Goal: Information Seeking & Learning: Learn about a topic

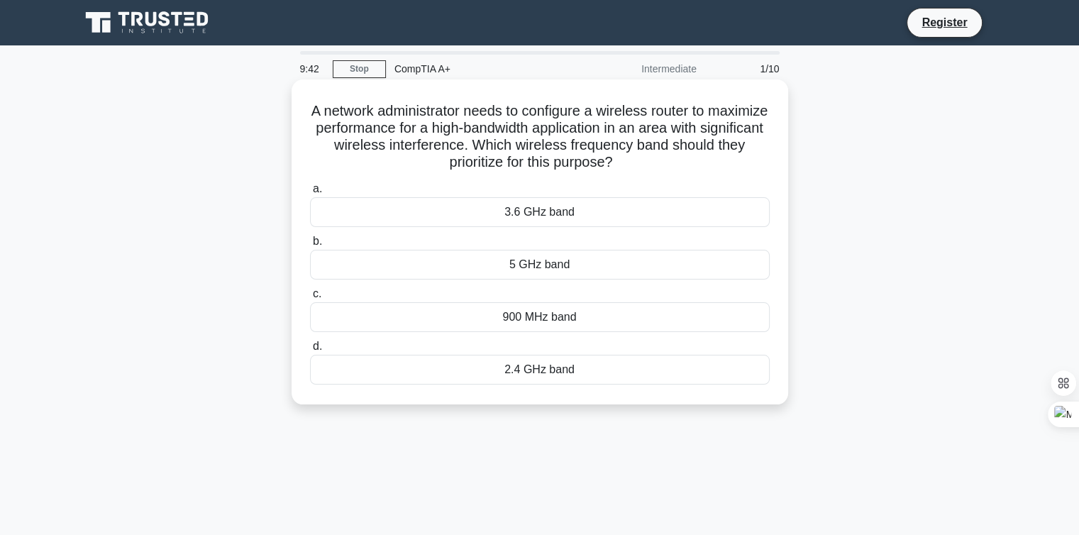
click at [556, 262] on div "5 GHz band" at bounding box center [540, 265] width 460 height 30
click at [310, 246] on input "b. 5 GHz band" at bounding box center [310, 241] width 0 height 9
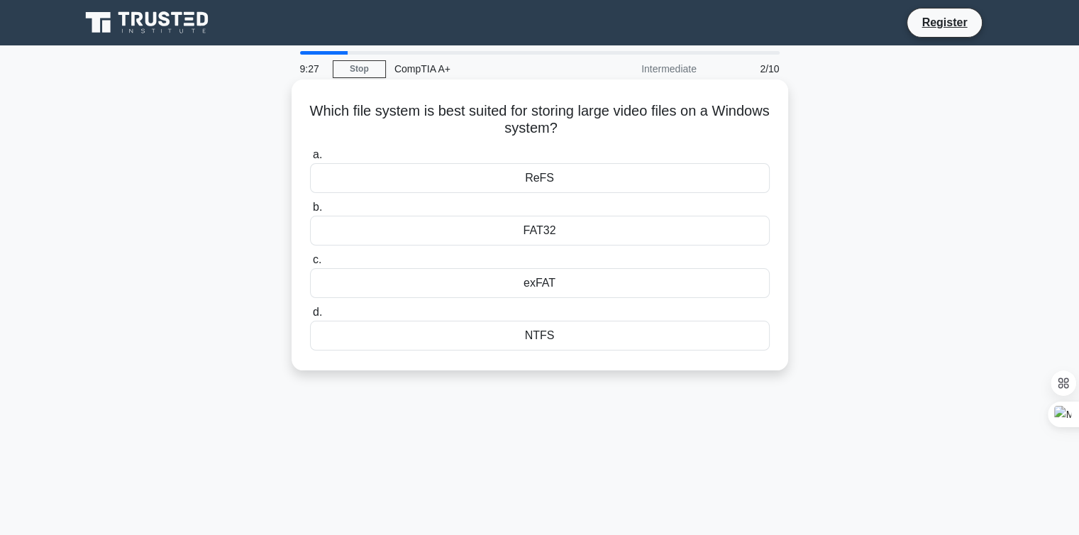
drag, startPoint x: 335, startPoint y: 111, endPoint x: 604, endPoint y: 128, distance: 270.0
click at [604, 128] on h5 "Which file system is best suited for storing large video files on a Windows sys…" at bounding box center [540, 119] width 462 height 35
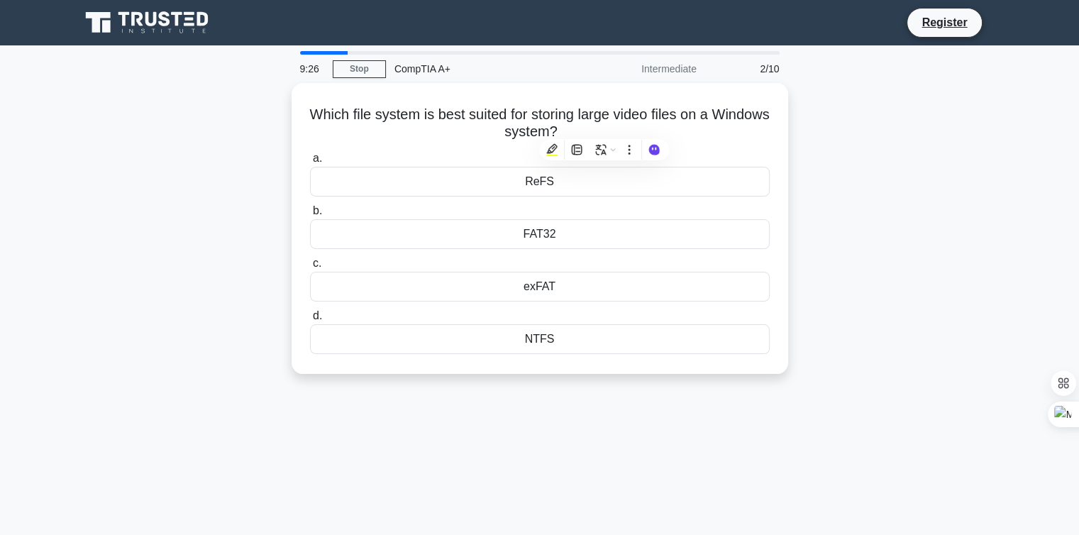
copy h5 "Which file system is best suited for storing large video files on a Windows sys…"
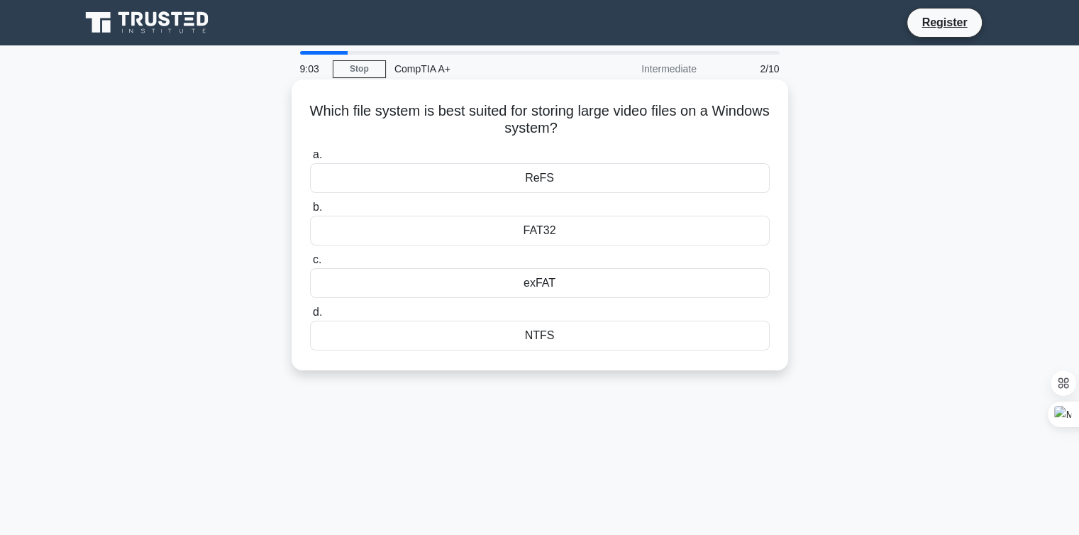
click at [525, 334] on div "NTFS" at bounding box center [540, 336] width 460 height 30
click at [310, 317] on input "d. NTFS" at bounding box center [310, 312] width 0 height 9
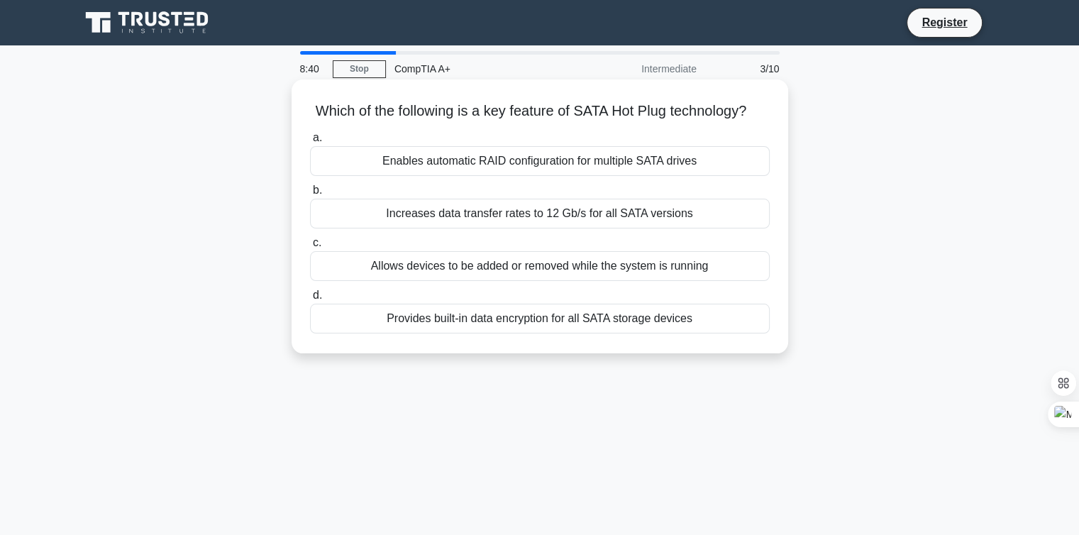
click at [499, 274] on div "Allows devices to be added or removed while the system is running" at bounding box center [540, 266] width 460 height 30
click at [310, 248] on input "c. Allows devices to be added or removed while the system is running" at bounding box center [310, 242] width 0 height 9
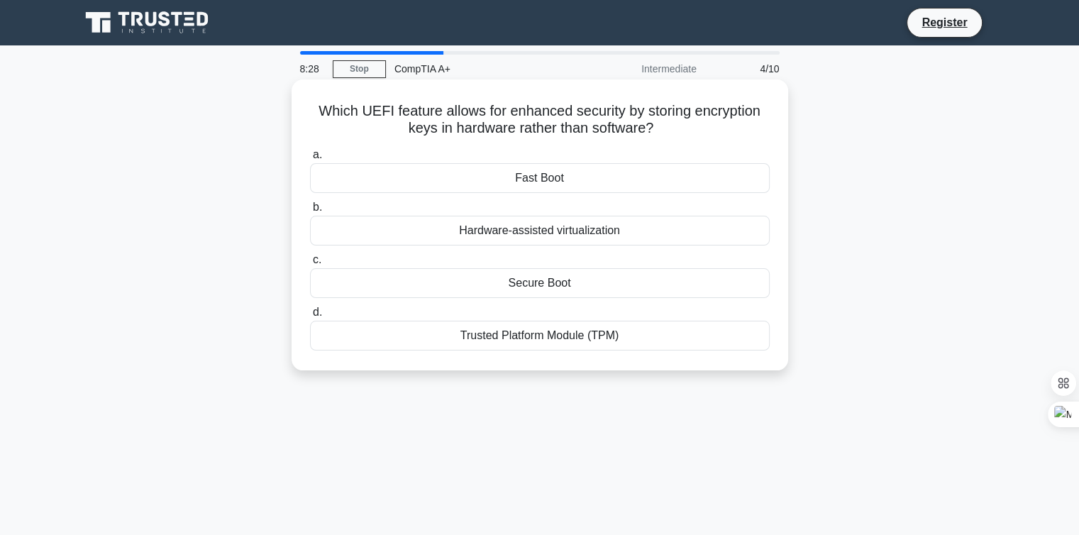
drag, startPoint x: 299, startPoint y: 111, endPoint x: 660, endPoint y: 135, distance: 361.8
click at [660, 135] on div "Which UEFI feature allows for enhanced security by storing encryption keys in h…" at bounding box center [539, 224] width 485 height 279
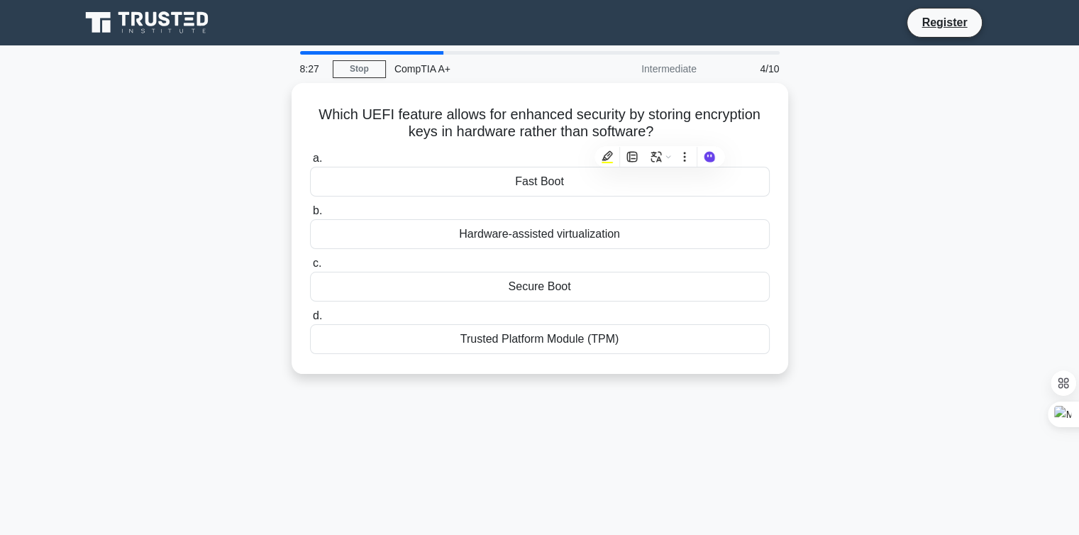
copy h5 "Which UEFI feature allows for enhanced security by storing encryption keys in h…"
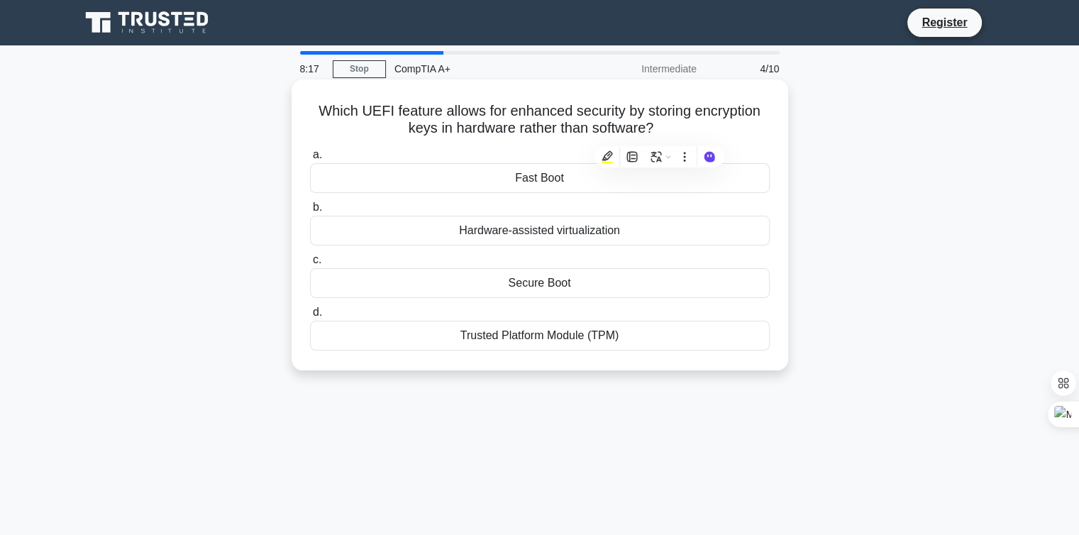
click at [567, 341] on div "Trusted Platform Module (TPM)" at bounding box center [540, 336] width 460 height 30
click at [310, 317] on input "d. Trusted Platform Module (TPM)" at bounding box center [310, 312] width 0 height 9
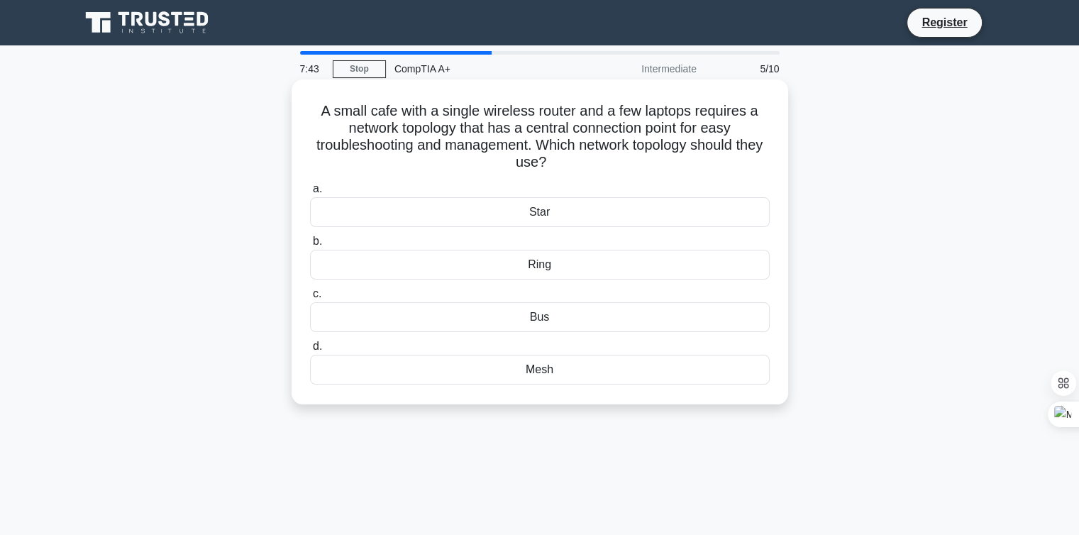
drag, startPoint x: 565, startPoint y: 169, endPoint x: 313, endPoint y: 117, distance: 257.0
click at [313, 117] on h5 "A small cafe with a single wireless router and a few laptops requires a network…" at bounding box center [540, 137] width 462 height 70
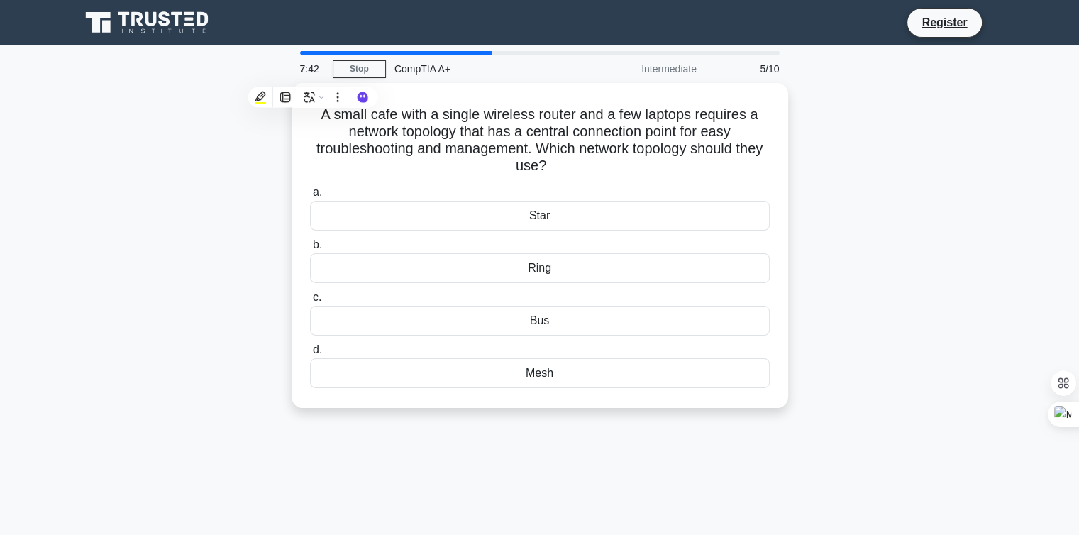
copy h5 "A small cafe with a single wireless router and a few laptops requires a network…"
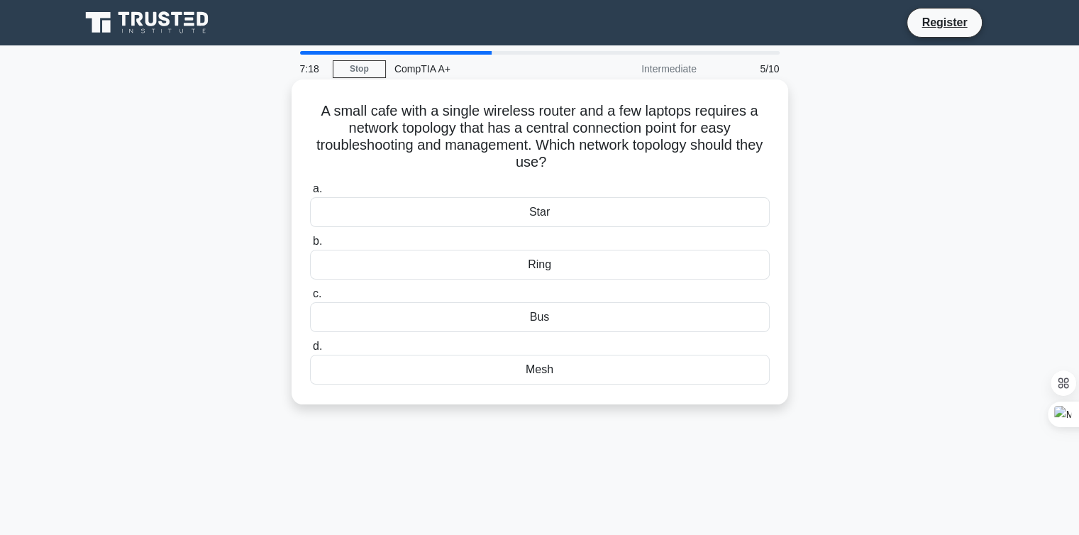
click at [512, 213] on div "Star" at bounding box center [540, 212] width 460 height 30
click at [310, 194] on input "a. Star" at bounding box center [310, 188] width 0 height 9
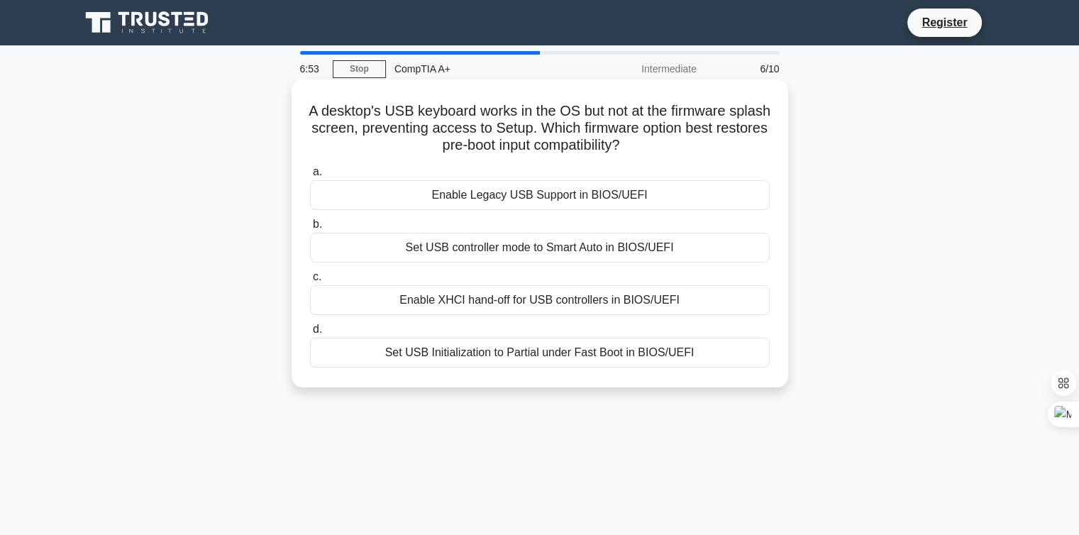
click at [550, 355] on div "Set USB Initialization to Partial under Fast Boot in BIOS/UEFI" at bounding box center [540, 353] width 460 height 30
click at [310, 334] on input "d. Set USB Initialization to Partial under Fast Boot in BIOS/UEFI" at bounding box center [310, 329] width 0 height 9
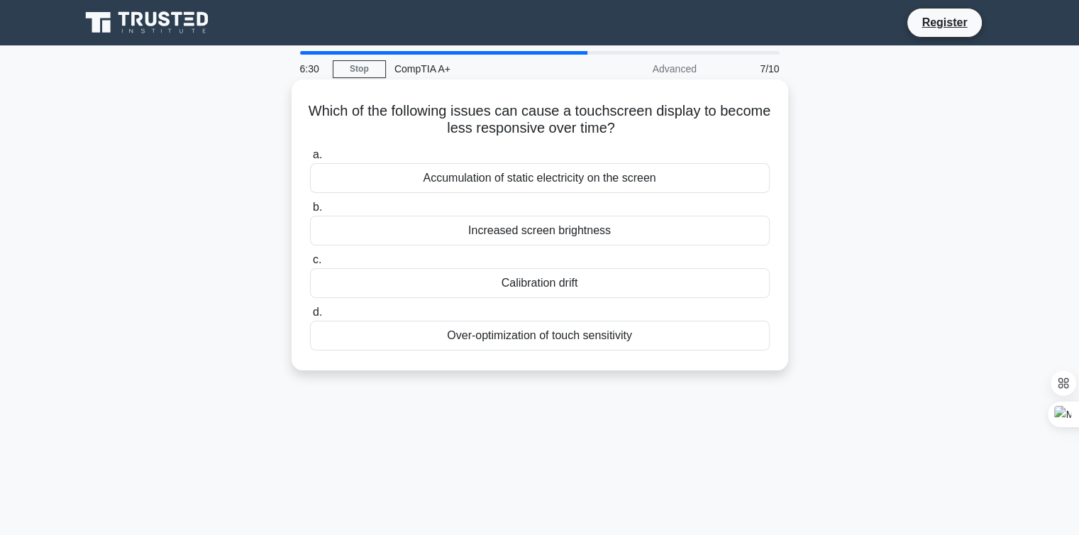
click at [535, 338] on div "Over-optimization of touch sensitivity" at bounding box center [540, 336] width 460 height 30
click at [310, 317] on input "d. Over-optimization of touch sensitivity" at bounding box center [310, 312] width 0 height 9
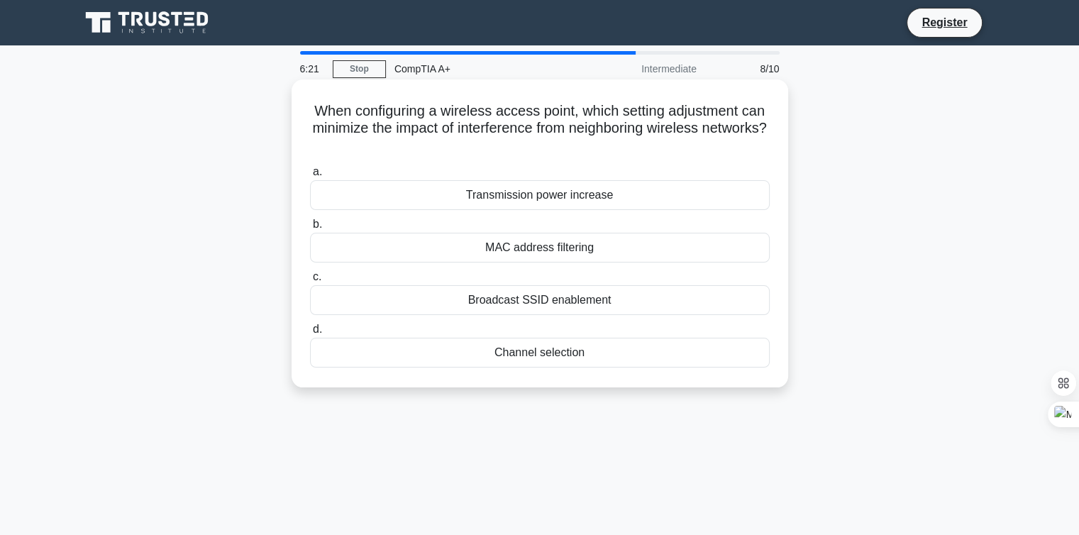
drag, startPoint x: 309, startPoint y: 111, endPoint x: 567, endPoint y: 151, distance: 261.3
click at [567, 151] on h5 "When configuring a wireless access point, which setting adjustment can minimize…" at bounding box center [540, 128] width 462 height 52
click at [613, 150] on h5 "When configuring a wireless access point, which setting adjustment can minimize…" at bounding box center [540, 128] width 462 height 52
click at [570, 354] on div "Channel selection" at bounding box center [540, 353] width 460 height 30
click at [310, 334] on input "d. Channel selection" at bounding box center [310, 329] width 0 height 9
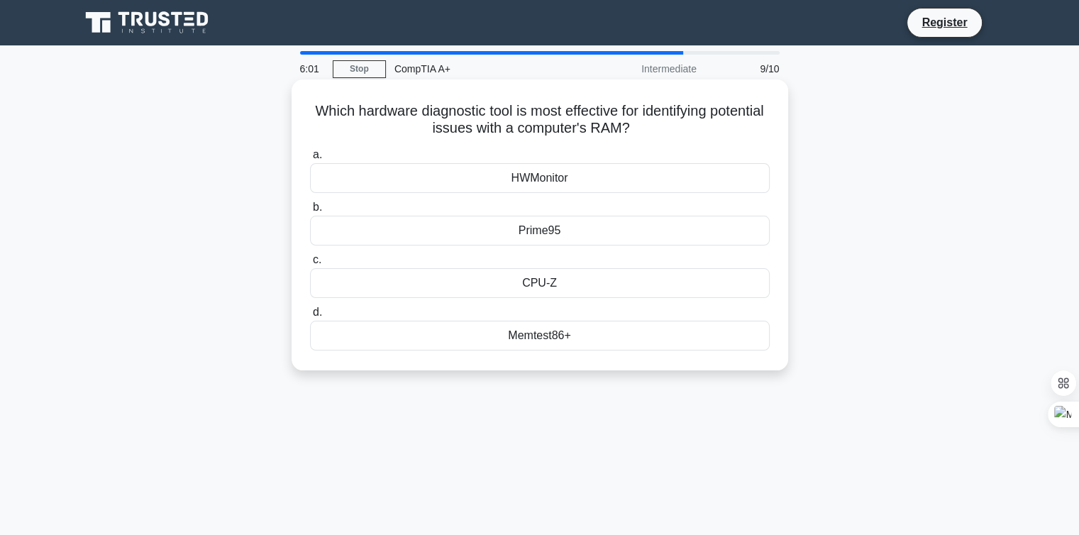
click at [548, 230] on div "Prime95" at bounding box center [540, 231] width 460 height 30
click at [310, 212] on input "b. Prime95" at bounding box center [310, 207] width 0 height 9
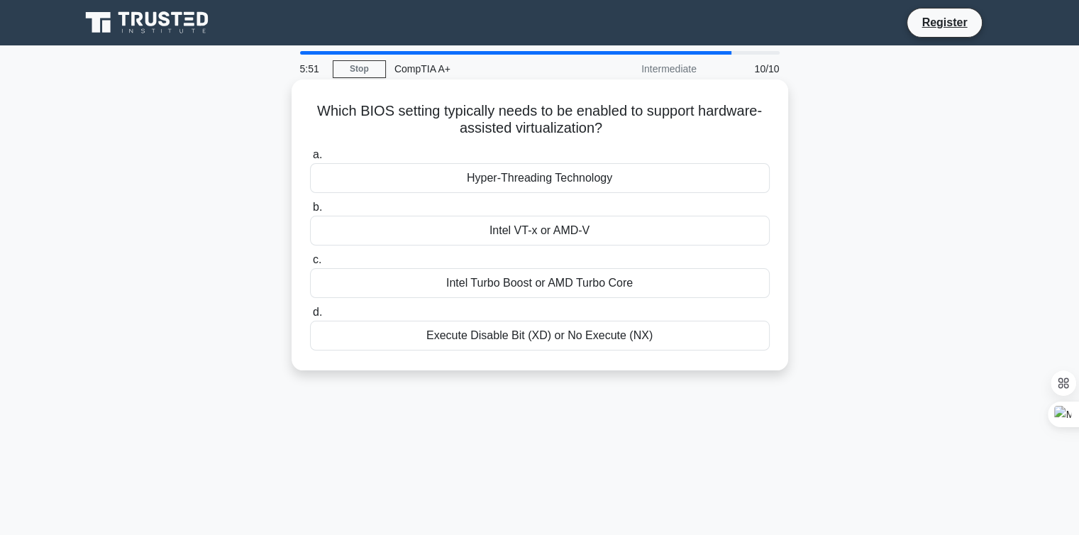
click at [533, 238] on div "Intel VT-x or AMD-V" at bounding box center [540, 231] width 460 height 30
click at [310, 212] on input "b. Intel VT-x or AMD-V" at bounding box center [310, 207] width 0 height 9
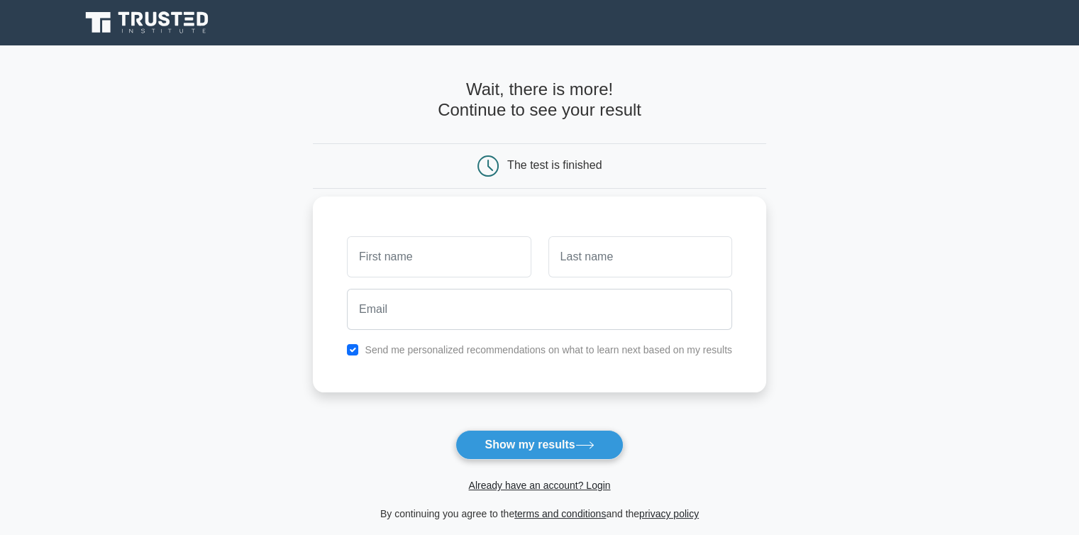
drag, startPoint x: 0, startPoint y: 0, endPoint x: 477, endPoint y: 255, distance: 540.3
click at [477, 255] on input "text" at bounding box center [439, 256] width 184 height 41
type input "Yu Peng"
drag, startPoint x: 470, startPoint y: 262, endPoint x: 330, endPoint y: 257, distance: 140.5
click at [330, 257] on div "Yu Peng Send me personalized recommendations on what to learn next based on my …" at bounding box center [539, 294] width 453 height 196
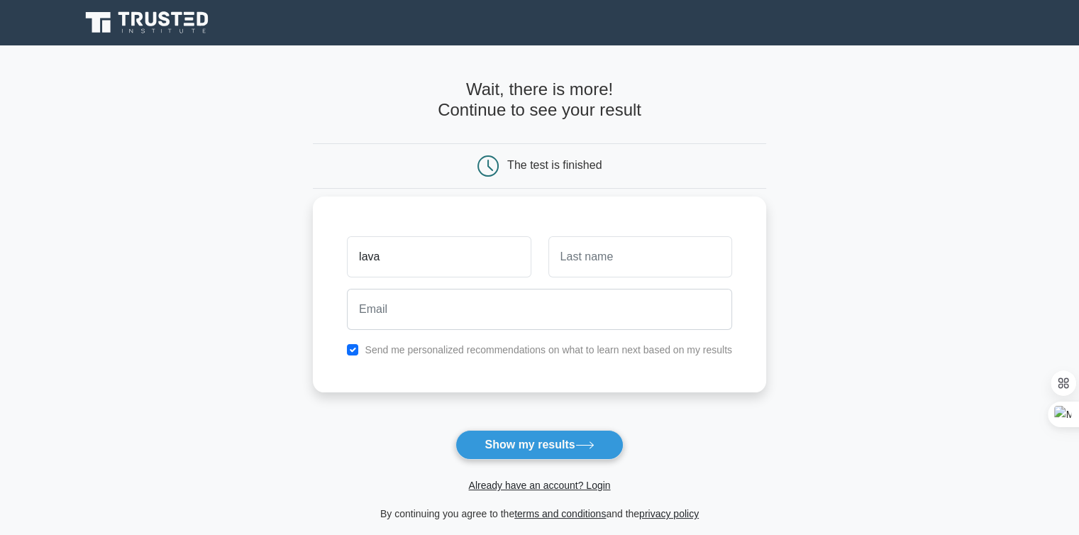
type input "lava"
click at [350, 345] on input "checkbox" at bounding box center [352, 349] width 11 height 11
checkbox input "false"
click at [574, 256] on input "text" at bounding box center [640, 256] width 184 height 41
type input "l"
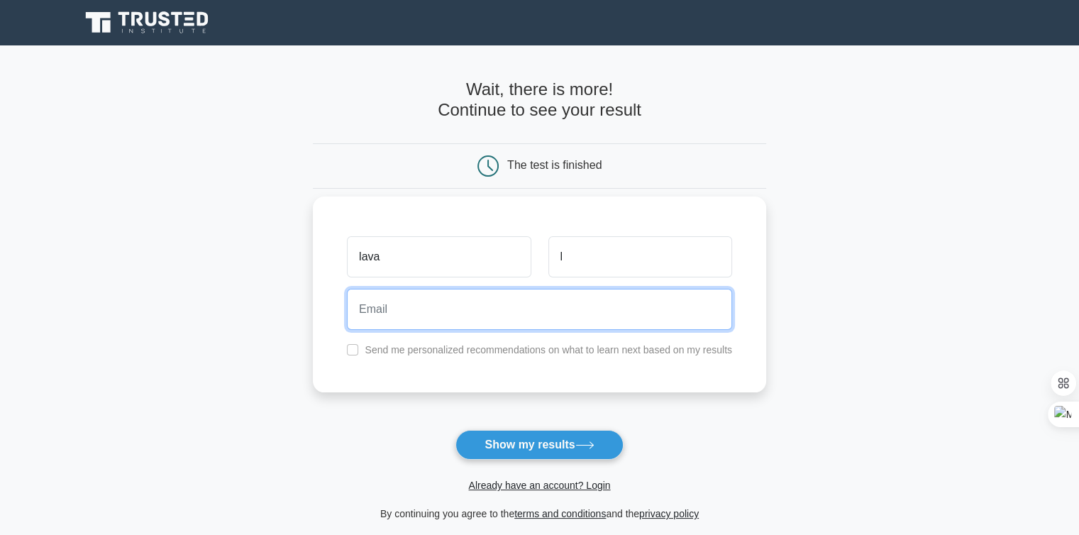
click at [530, 312] on input "email" at bounding box center [539, 309] width 385 height 41
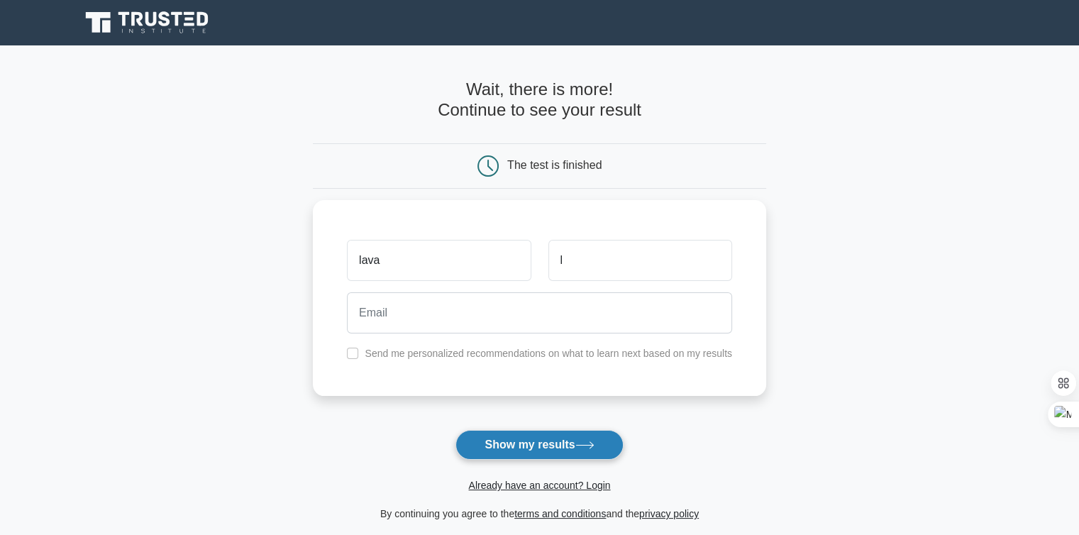
click at [562, 433] on button "Show my results" at bounding box center [538, 445] width 167 height 30
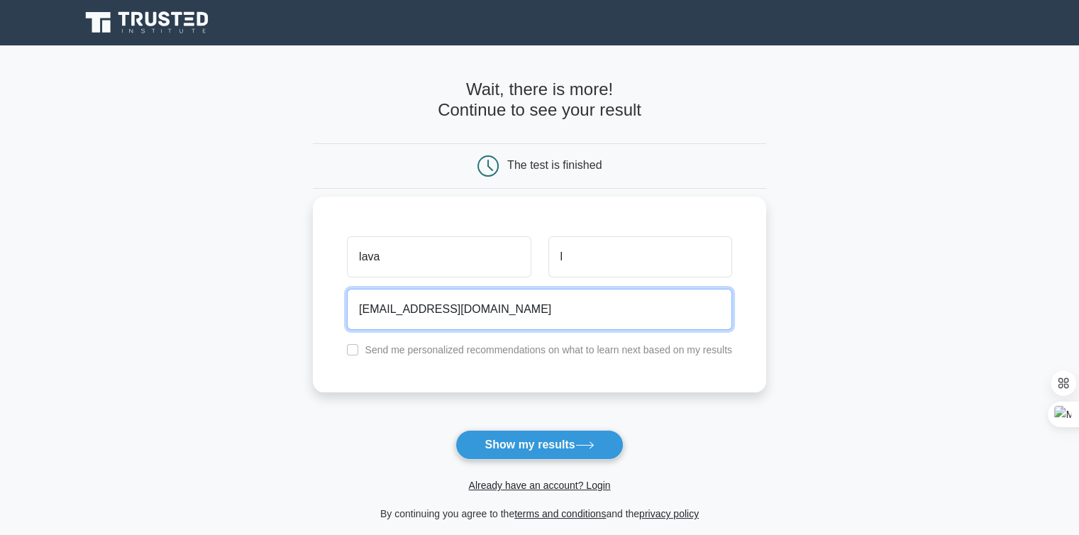
click at [379, 307] on input "furylava@gmail.com" at bounding box center [539, 309] width 385 height 41
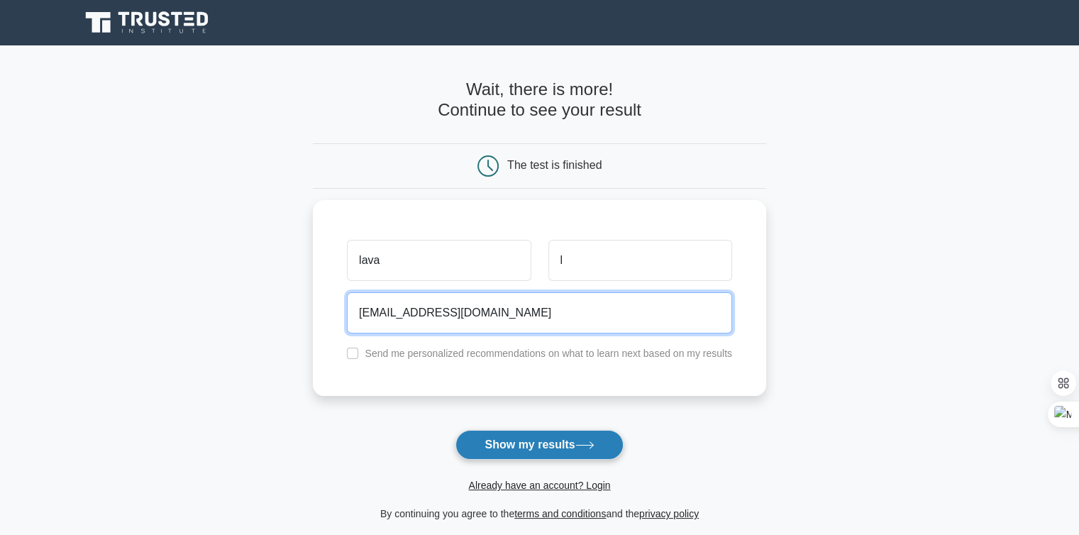
type input "flava@gmail.com"
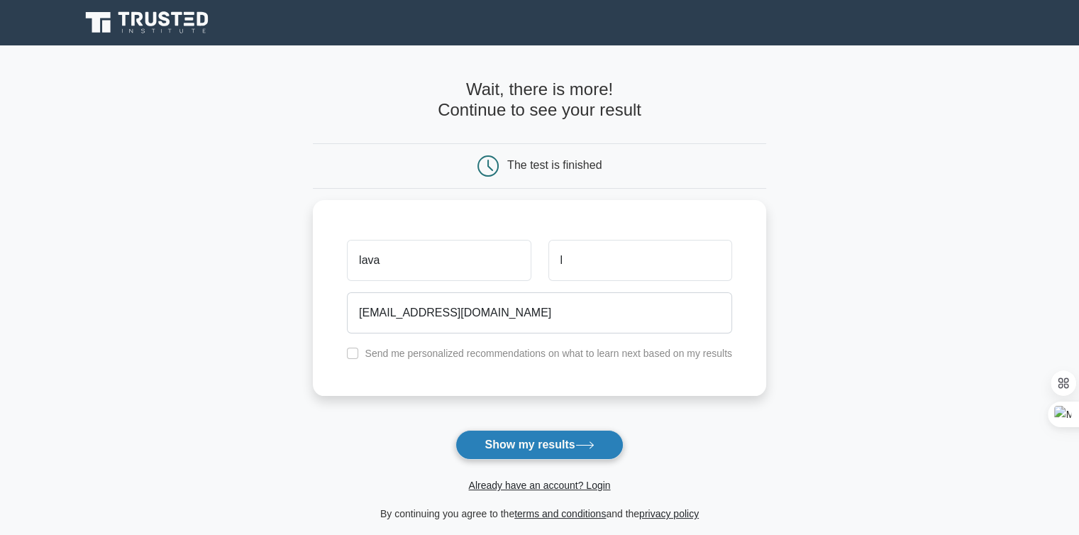
click at [547, 435] on button "Show my results" at bounding box center [538, 445] width 167 height 30
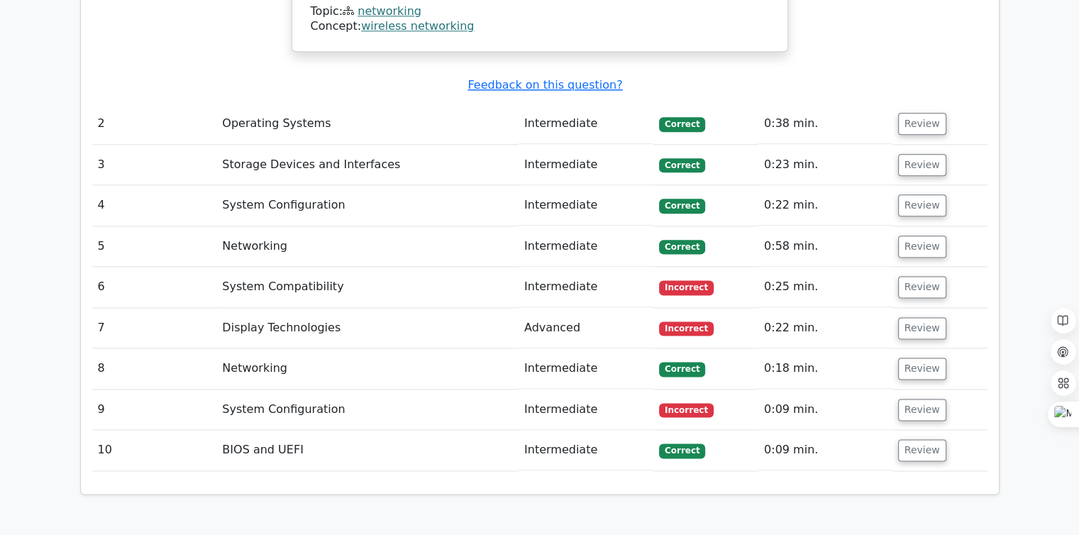
scroll to position [1773, 0]
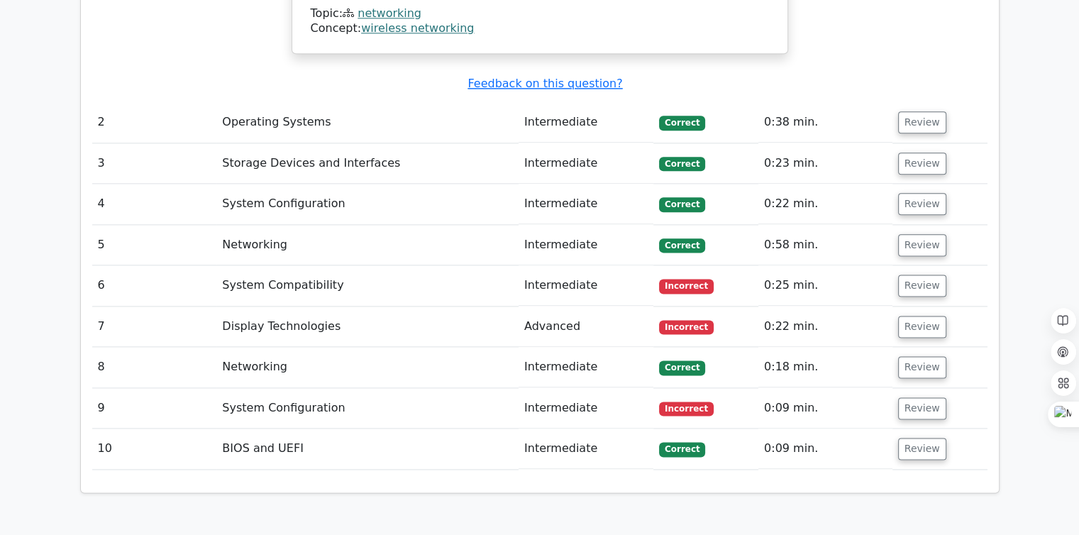
click at [694, 279] on span "Incorrect" at bounding box center [686, 286] width 55 height 14
click at [315, 265] on td "System Compatibility" at bounding box center [367, 285] width 302 height 40
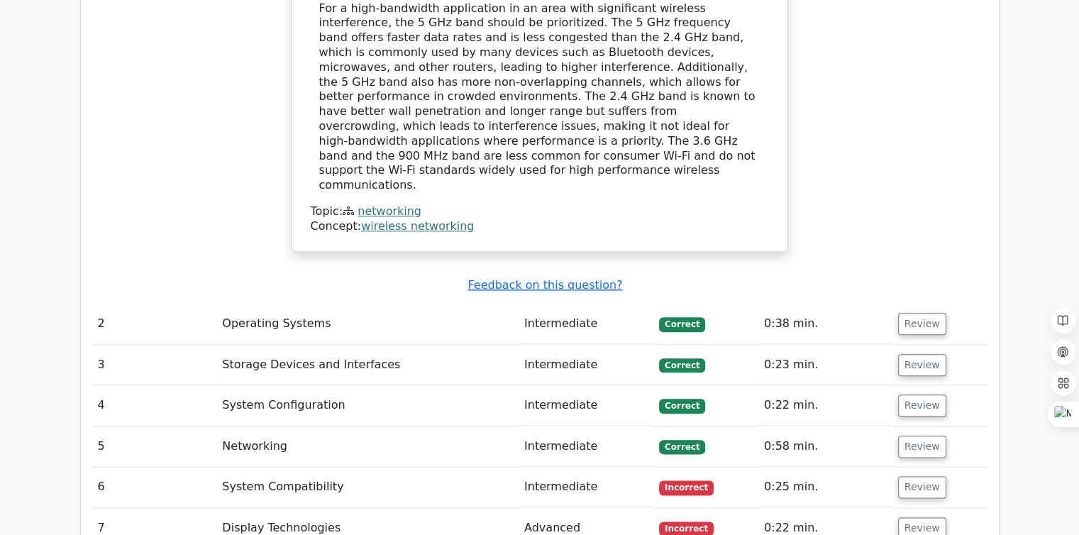
scroll to position [1560, 0]
